Goal: Information Seeking & Learning: Learn about a topic

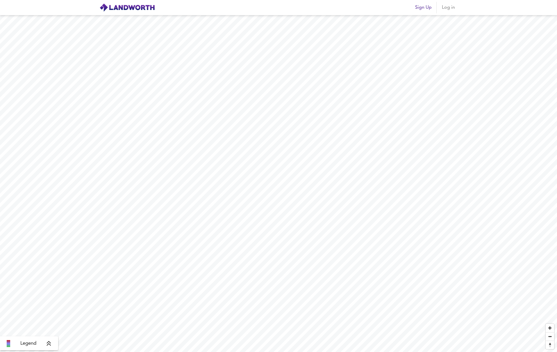
click at [443, 6] on span "Log in" at bounding box center [448, 7] width 14 height 8
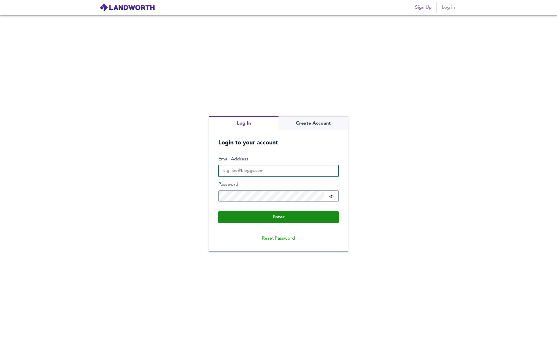
click at [266, 169] on input "Email Address" at bounding box center [278, 171] width 120 height 12
type input "[PERSON_NAME][EMAIL_ADDRESS][DOMAIN_NAME]"
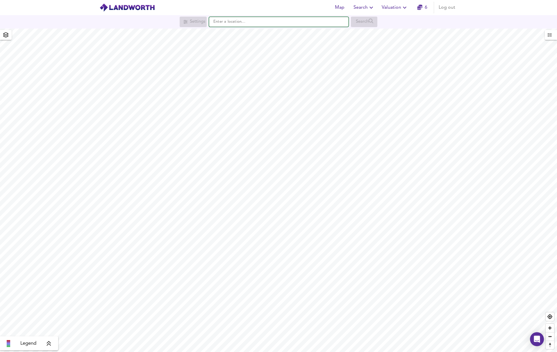
click at [236, 20] on input "text" at bounding box center [279, 22] width 140 height 10
paste input "TA6 4FP"
click at [300, 33] on div "TA6 4FP Bridgwater" at bounding box center [277, 33] width 133 height 6
type input "Bridgwater TA6 4FP"
checkbox input "false"
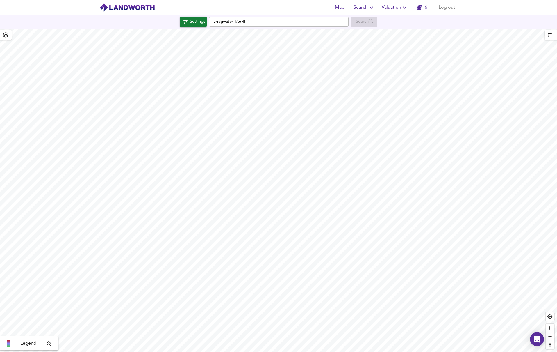
checkbox input "true"
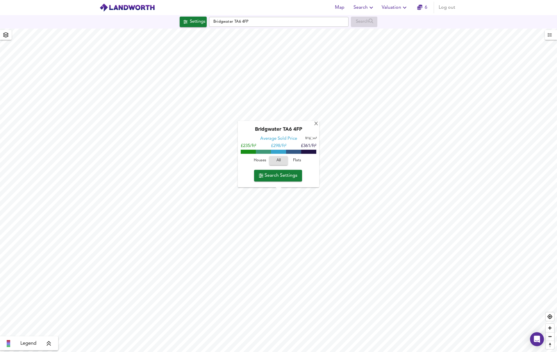
click at [281, 174] on span "Search Settings" at bounding box center [278, 175] width 39 height 8
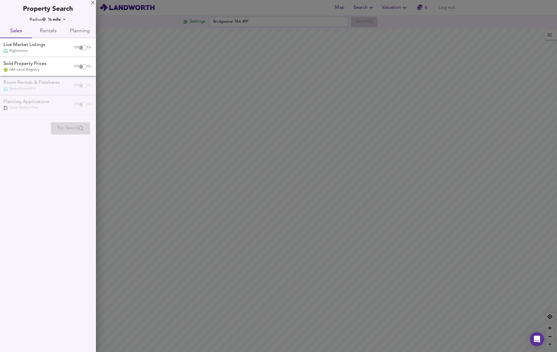
drag, startPoint x: 79, startPoint y: 47, endPoint x: 79, endPoint y: 56, distance: 8.7
click at [79, 47] on input "checkbox" at bounding box center [81, 47] width 14 height 5
checkbox input "true"
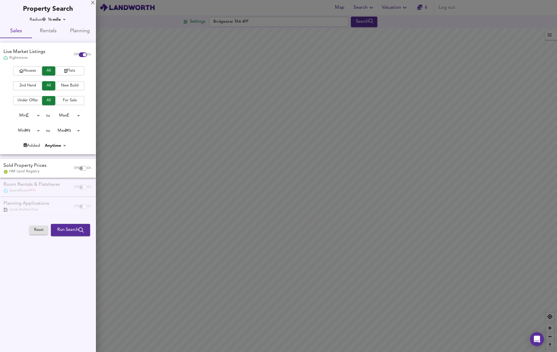
click at [33, 68] on span "Houses" at bounding box center [27, 70] width 23 height 7
click at [79, 167] on input "checkbox" at bounding box center [81, 168] width 14 height 5
checkbox input "true"
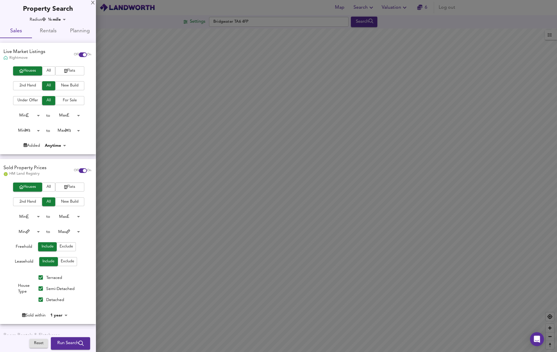
click at [68, 342] on span "Run Search" at bounding box center [70, 343] width 26 height 8
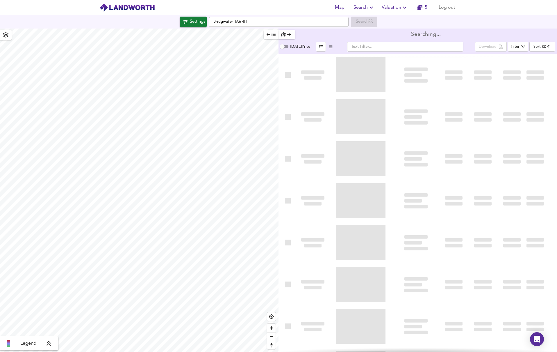
type input "bestdeal"
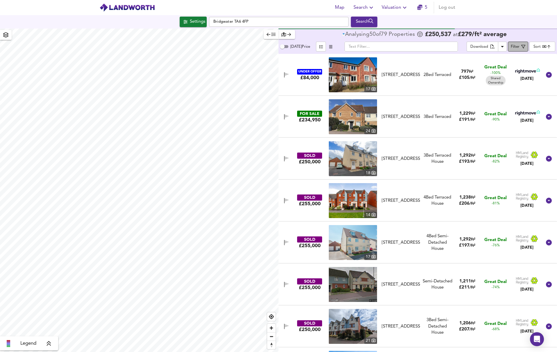
click at [519, 46] on div "Filter" at bounding box center [515, 47] width 9 height 7
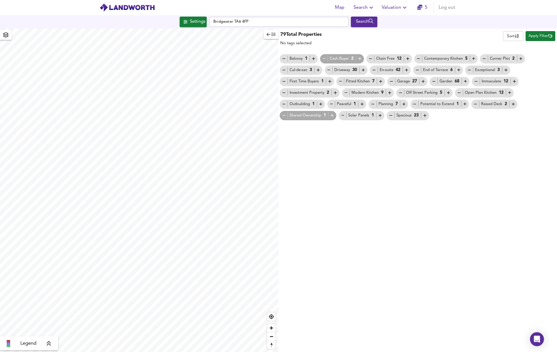
click at [267, 34] on icon "button" at bounding box center [269, 34] width 4 height 3
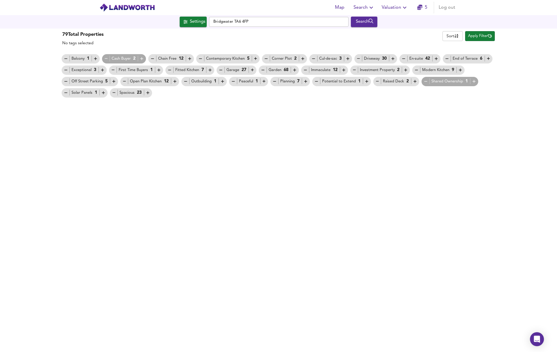
click at [484, 34] on span "Apply Filter" at bounding box center [480, 36] width 24 height 7
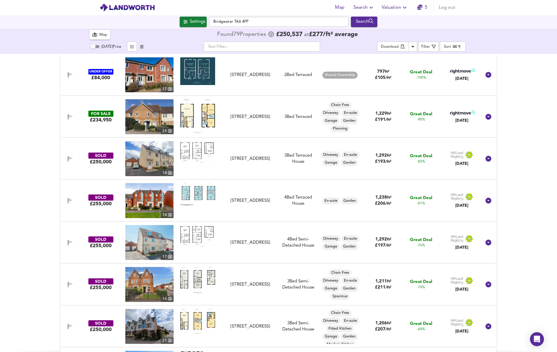
scroll to position [3, 0]
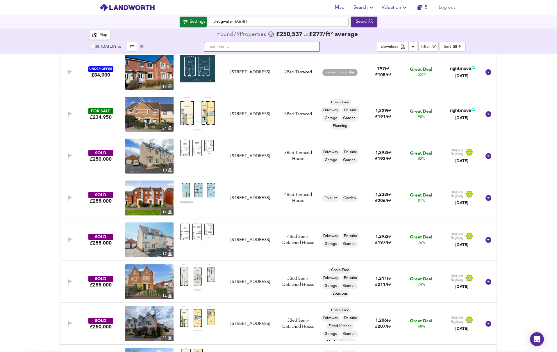
click at [296, 44] on input "text" at bounding box center [262, 47] width 116 height 10
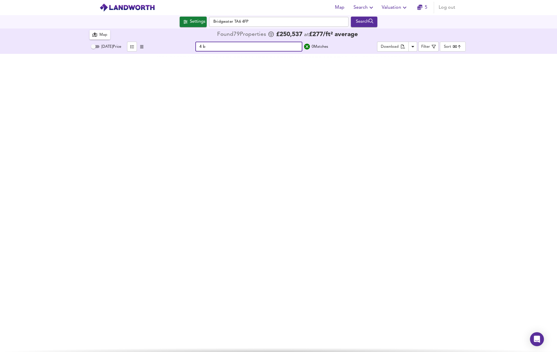
scroll to position [0, 0]
type input "4 bed"
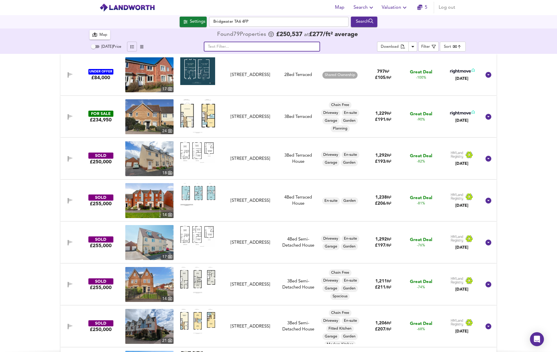
click at [142, 46] on icon "button" at bounding box center [141, 47] width 3 height 4
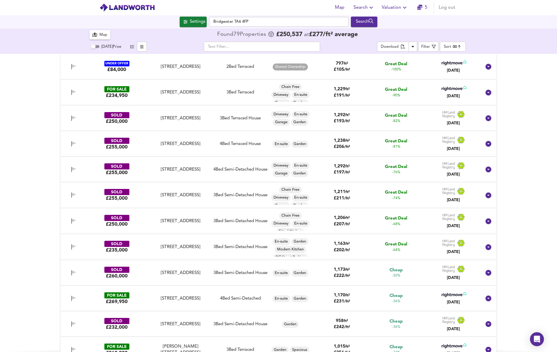
click at [131, 46] on icon "button" at bounding box center [132, 46] width 4 height 3
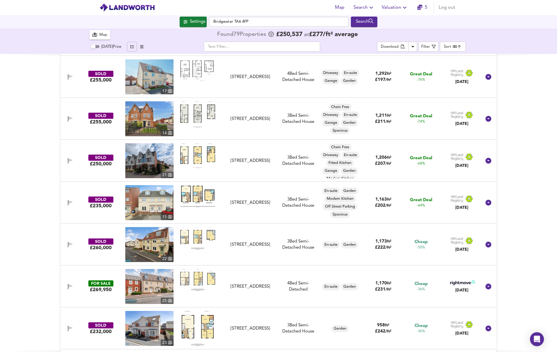
scroll to position [166, 0]
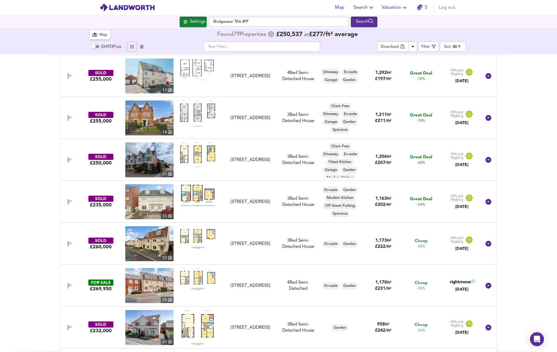
click at [69, 283] on icon "button" at bounding box center [71, 284] width 4 height 3
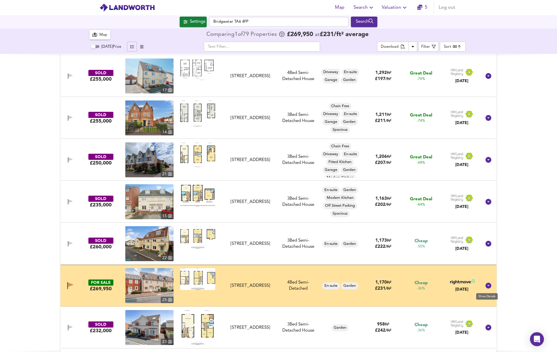
click at [488, 286] on icon at bounding box center [489, 285] width 6 height 6
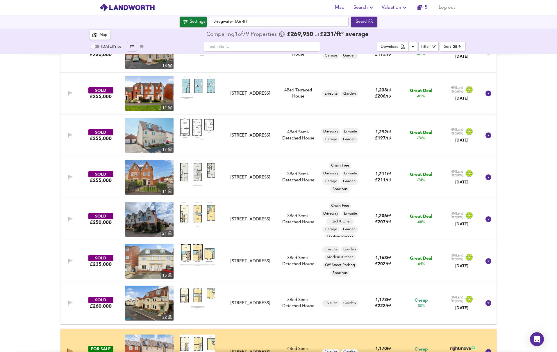
scroll to position [106, 0]
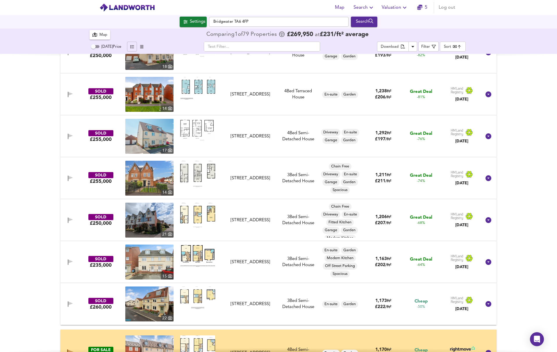
click at [197, 129] on img at bounding box center [197, 130] width 35 height 22
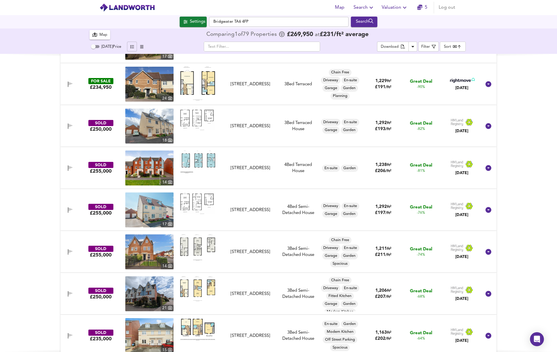
scroll to position [33, 0]
click at [197, 119] on img at bounding box center [197, 119] width 35 height 22
